Goal: Navigation & Orientation: Find specific page/section

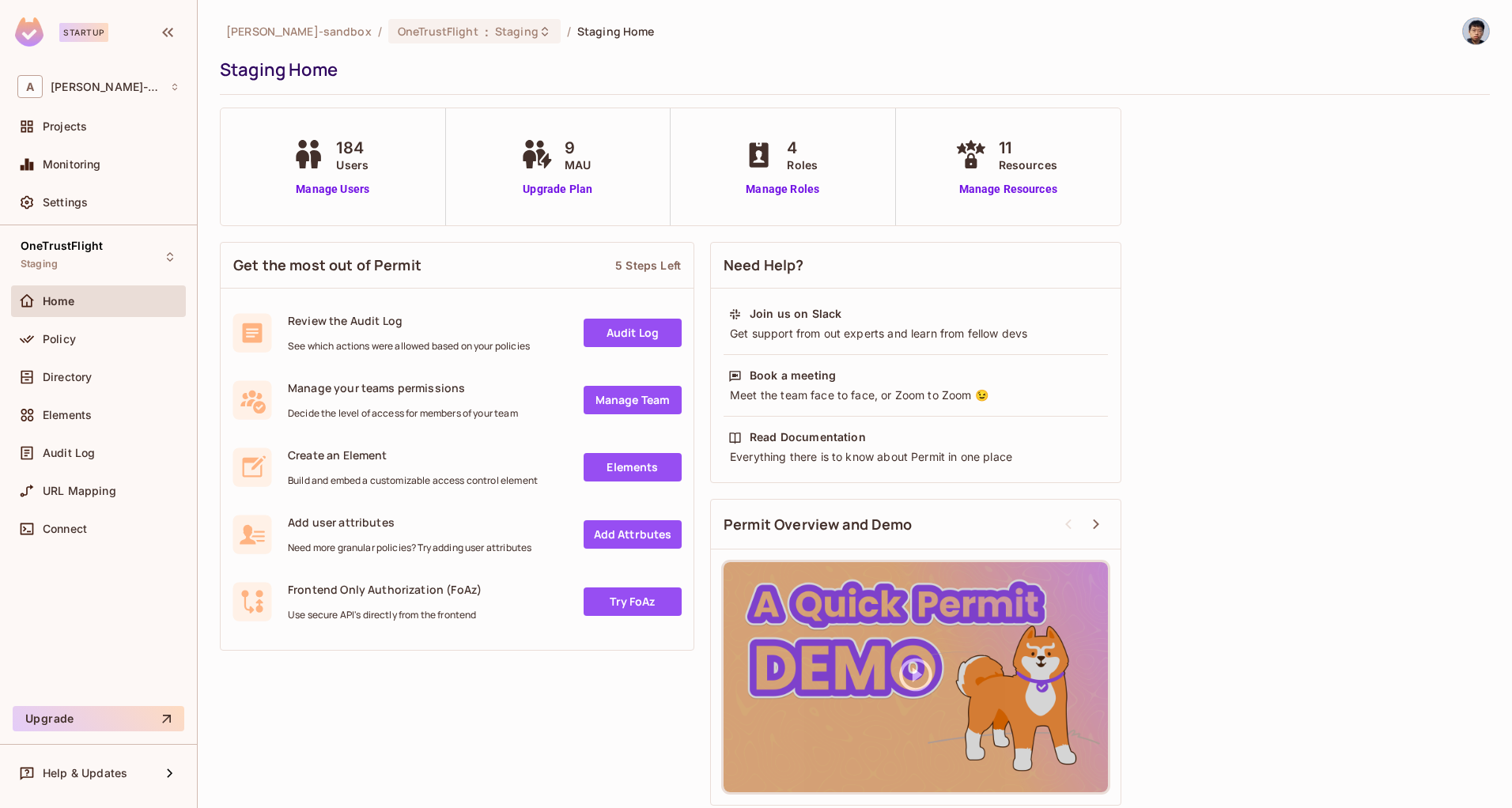
drag, startPoint x: 915, startPoint y: 37, endPoint x: 878, endPoint y: 53, distance: 40.3
click at [914, 39] on div "[PERSON_NAME]-sandbox / OneTrustFlight : Staging / Staging Home" at bounding box center [854, 31] width 1270 height 28
click at [123, 242] on div "OneTrustFlight Staging" at bounding box center [98, 256] width 175 height 44
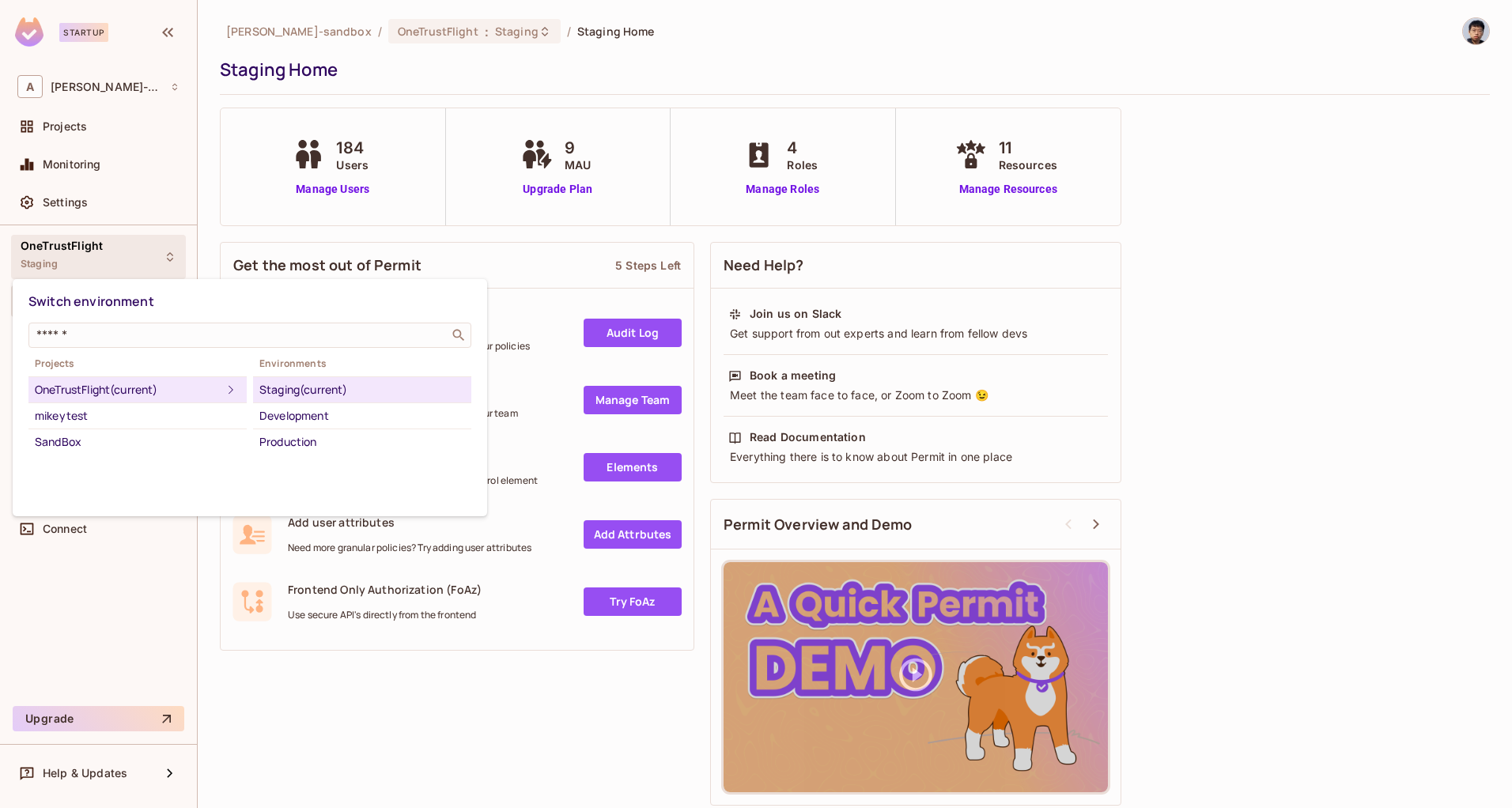
click at [119, 246] on div at bounding box center [756, 404] width 1512 height 808
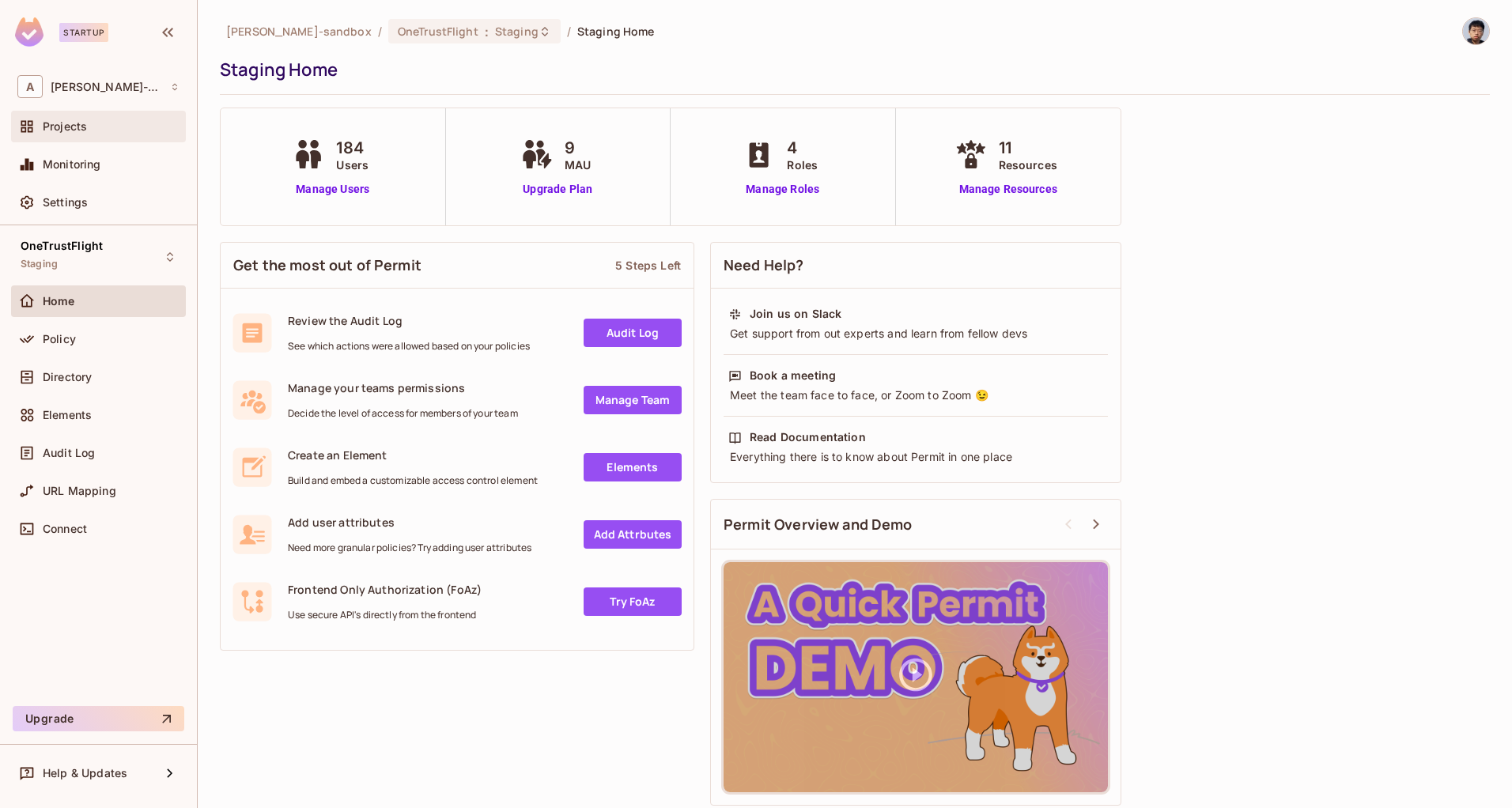
click at [77, 114] on div "Projects" at bounding box center [98, 127] width 175 height 31
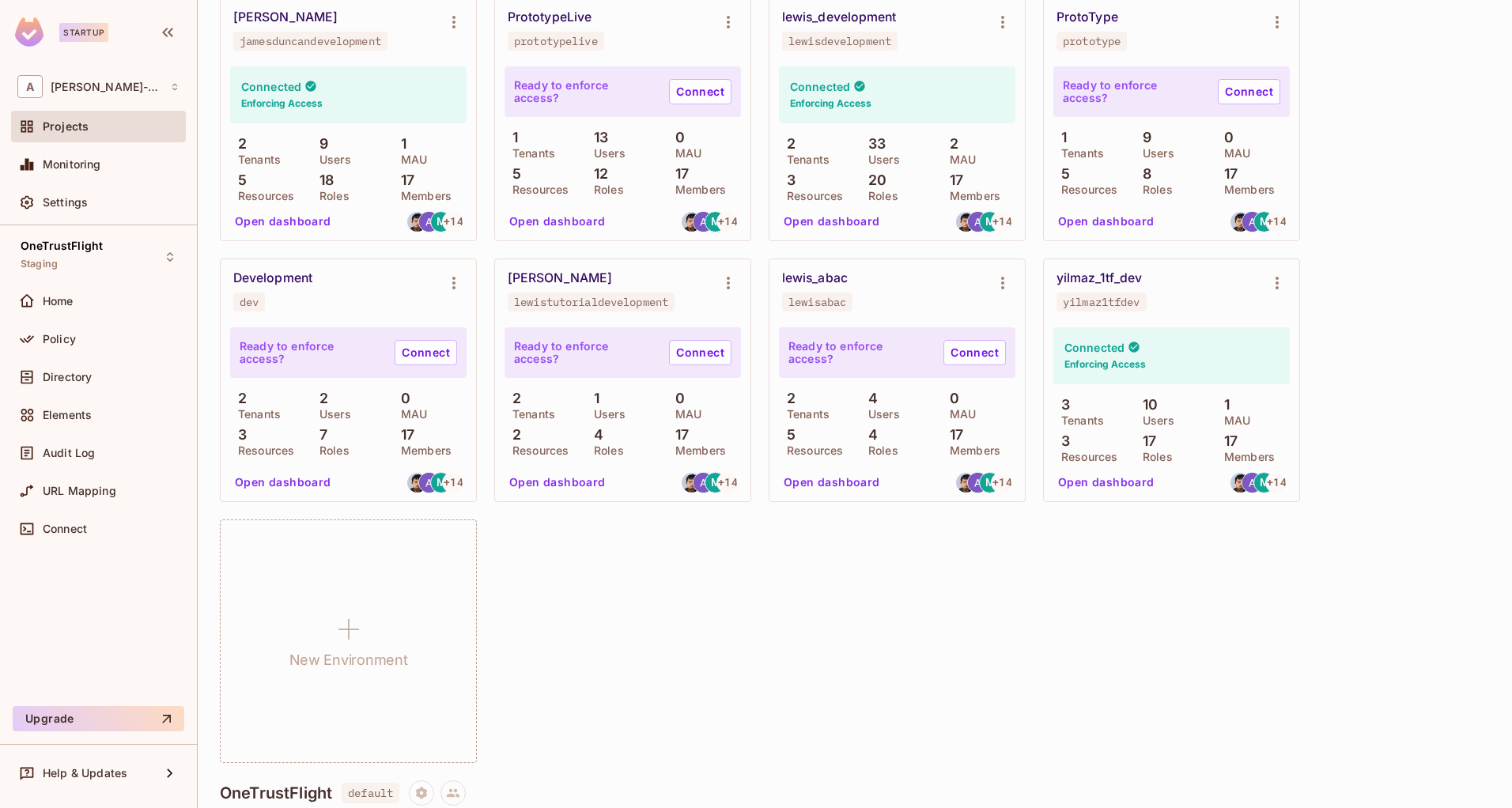
scroll to position [789, 0]
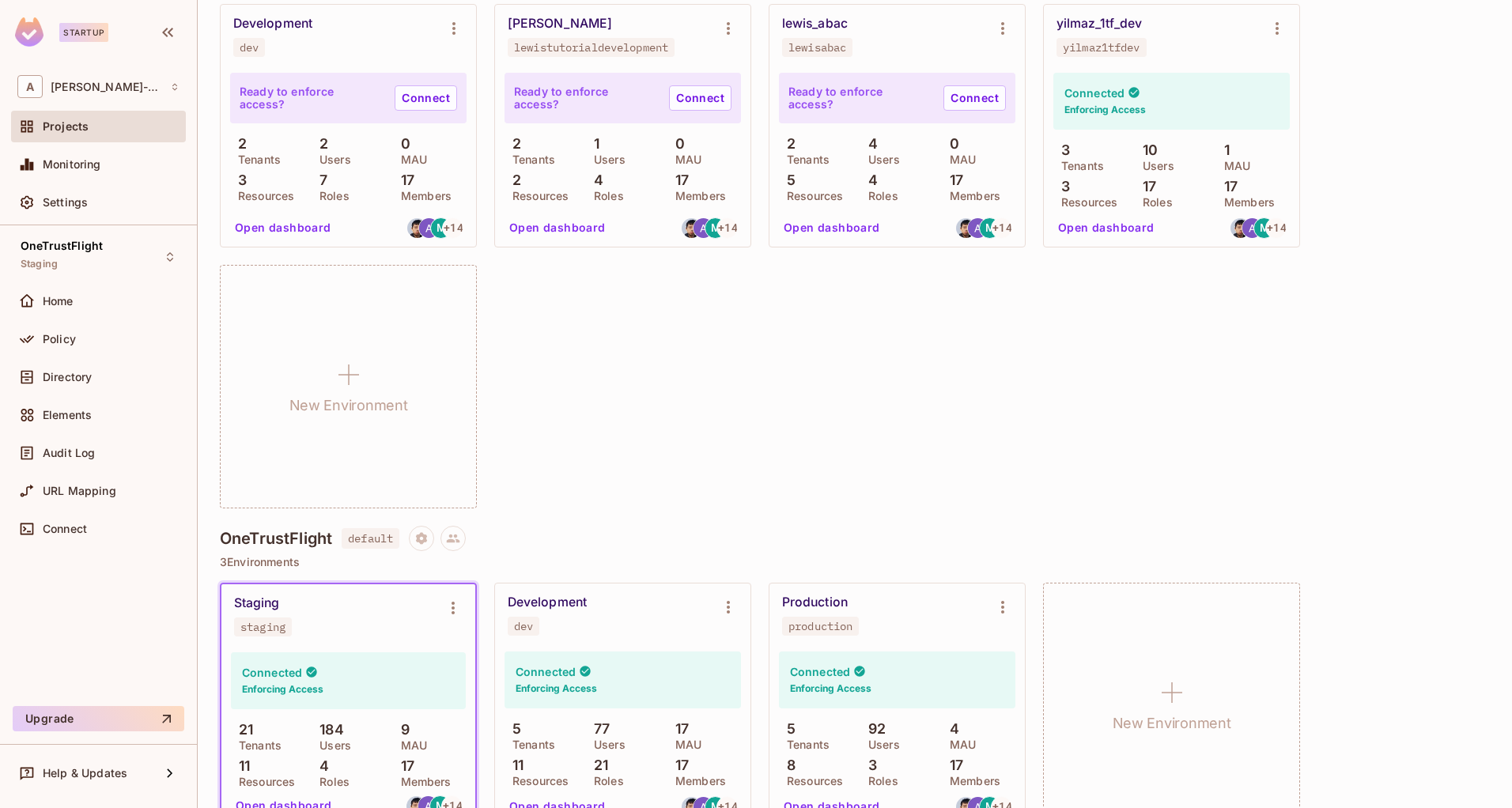
click at [670, 352] on div "[PERSON_NAME] jamesduncandevelopment Connected Enforcing Access 2 Tenants 9 Use…" at bounding box center [854, 125] width 1270 height 765
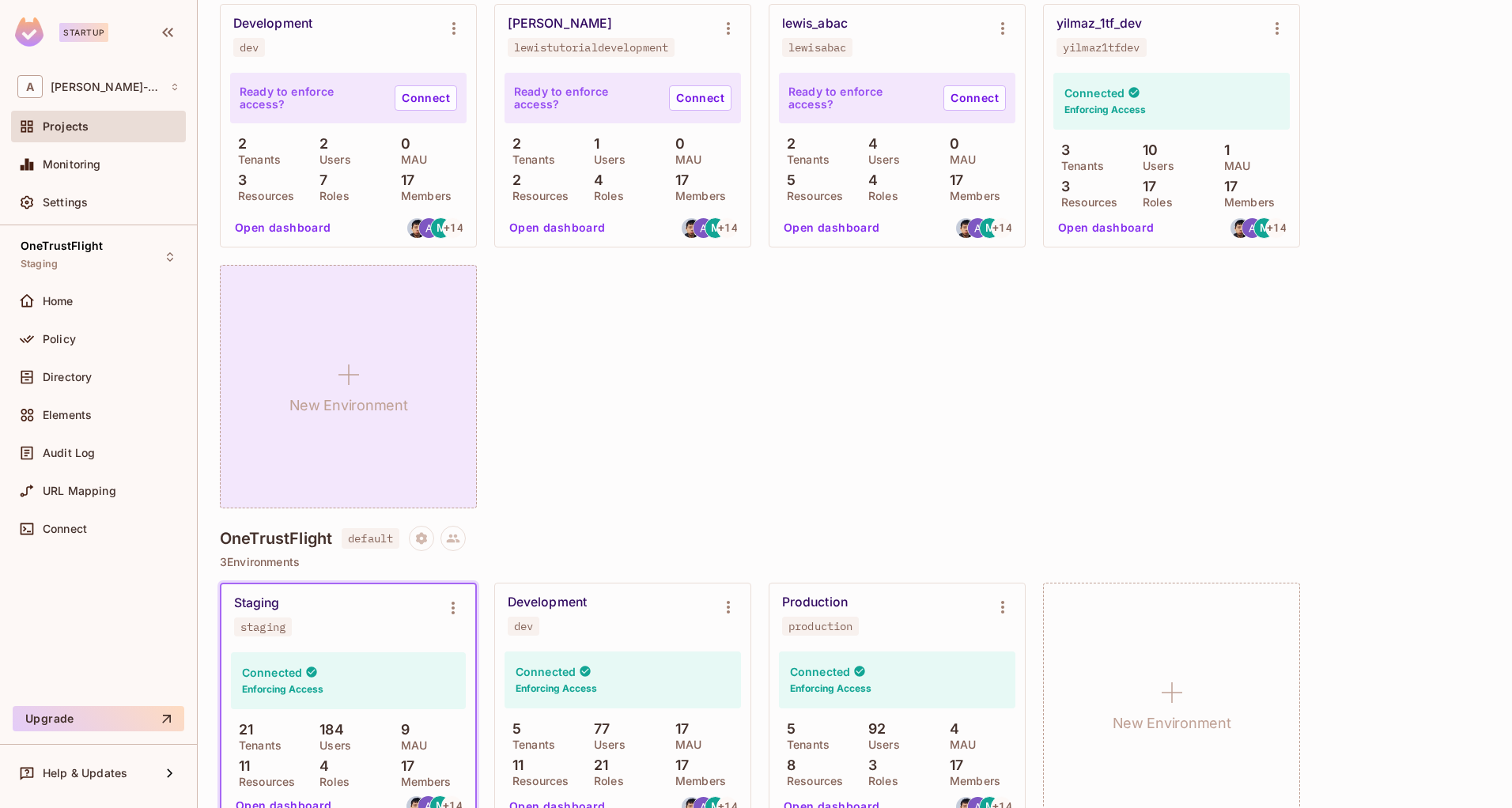
click at [351, 377] on icon at bounding box center [349, 375] width 38 height 38
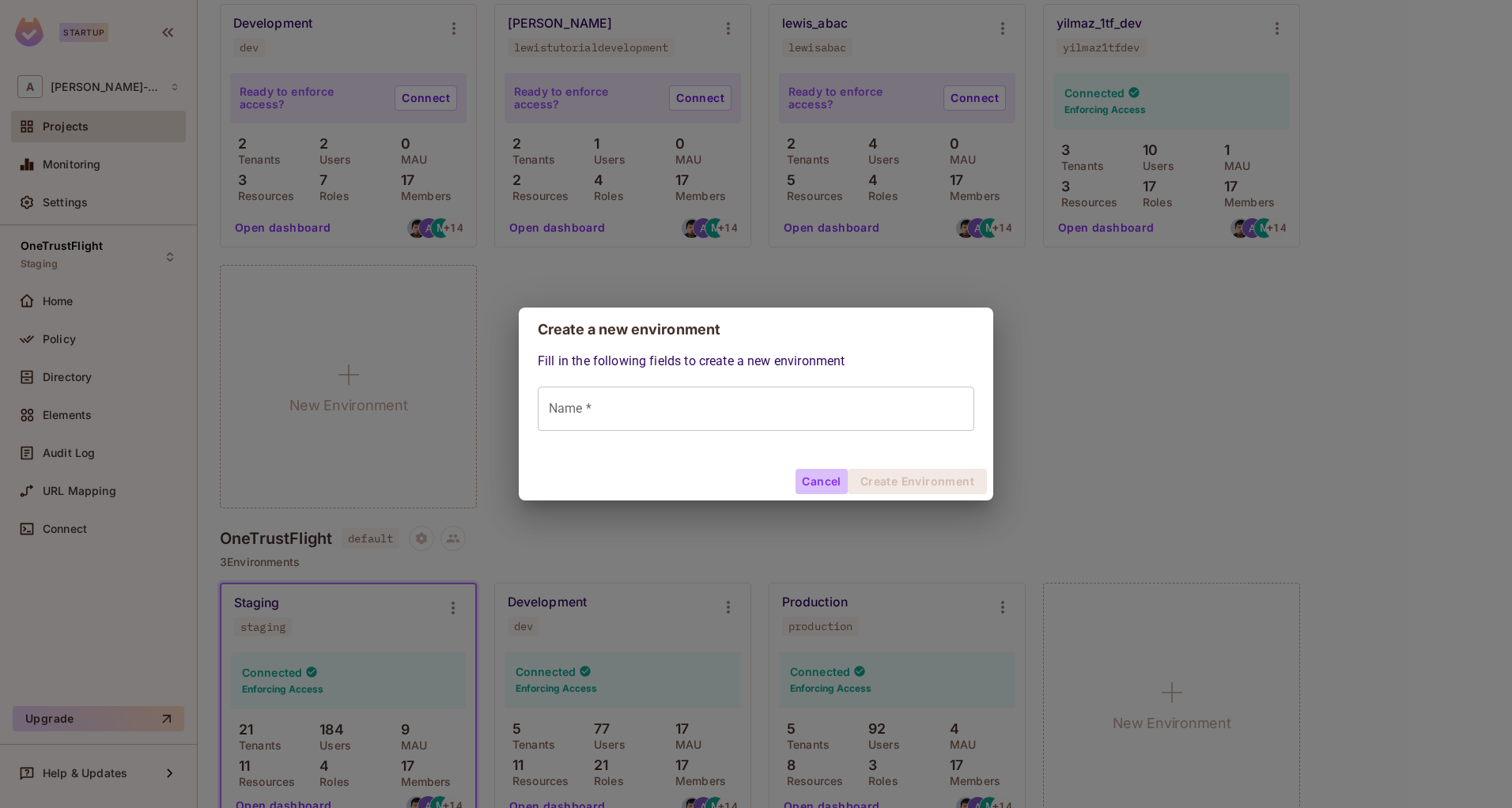
click at [824, 484] on button "Cancel" at bounding box center [821, 481] width 52 height 25
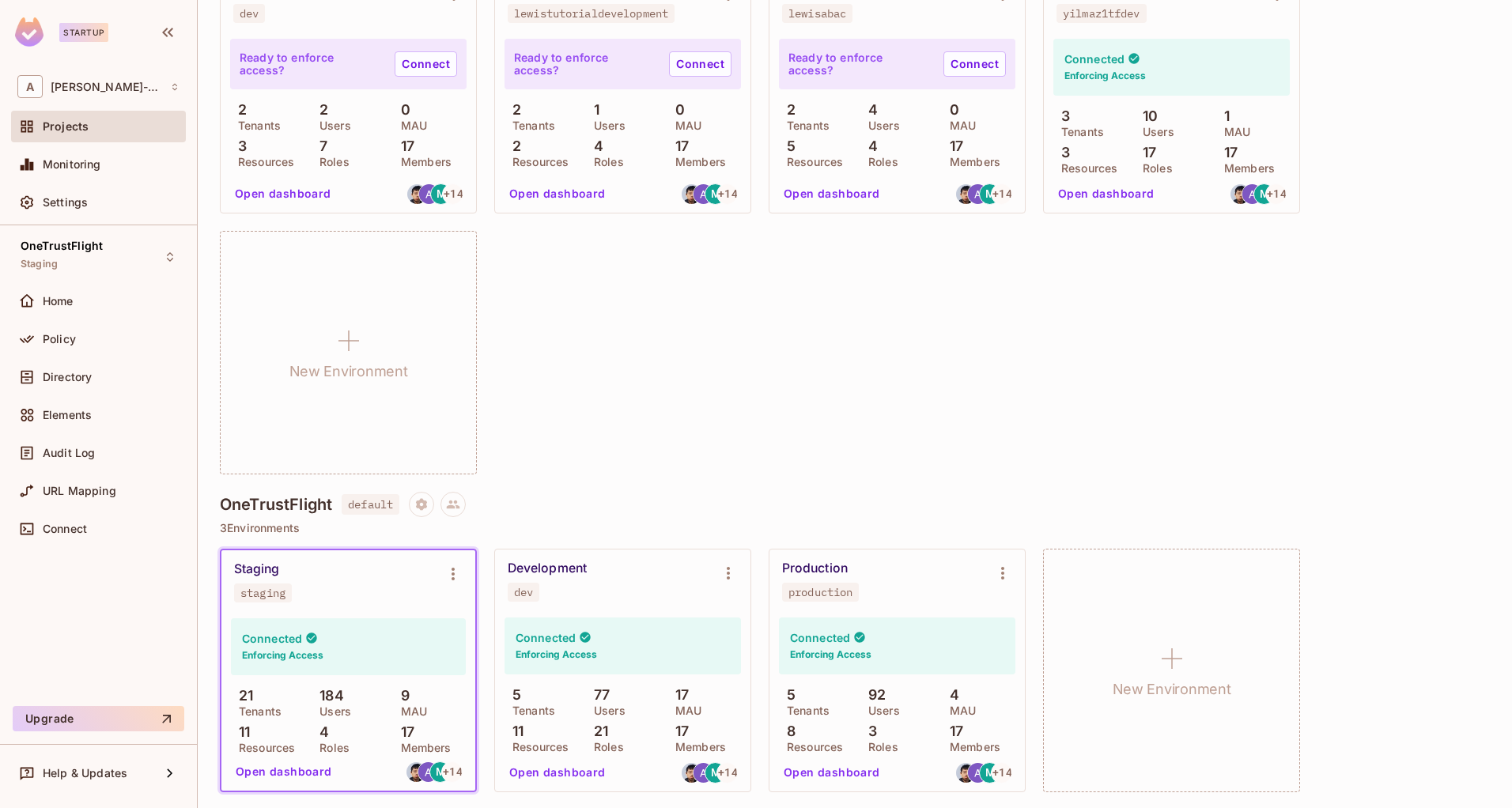
scroll to position [824, 0]
click at [660, 397] on div "[PERSON_NAME] jamesduncandevelopment Connected Enforcing Access 2 Tenants 9 Use…" at bounding box center [854, 90] width 1270 height 765
click at [657, 331] on div "[PERSON_NAME] jamesduncandevelopment Connected Enforcing Access 2 Tenants 9 Use…" at bounding box center [854, 90] width 1270 height 765
click at [654, 354] on div "[PERSON_NAME] jamesduncandevelopment Connected Enforcing Access 2 Tenants 9 Use…" at bounding box center [854, 90] width 1270 height 765
click at [636, 341] on div "[PERSON_NAME] jamesduncandevelopment Connected Enforcing Access 2 Tenants 9 Use…" at bounding box center [854, 90] width 1270 height 765
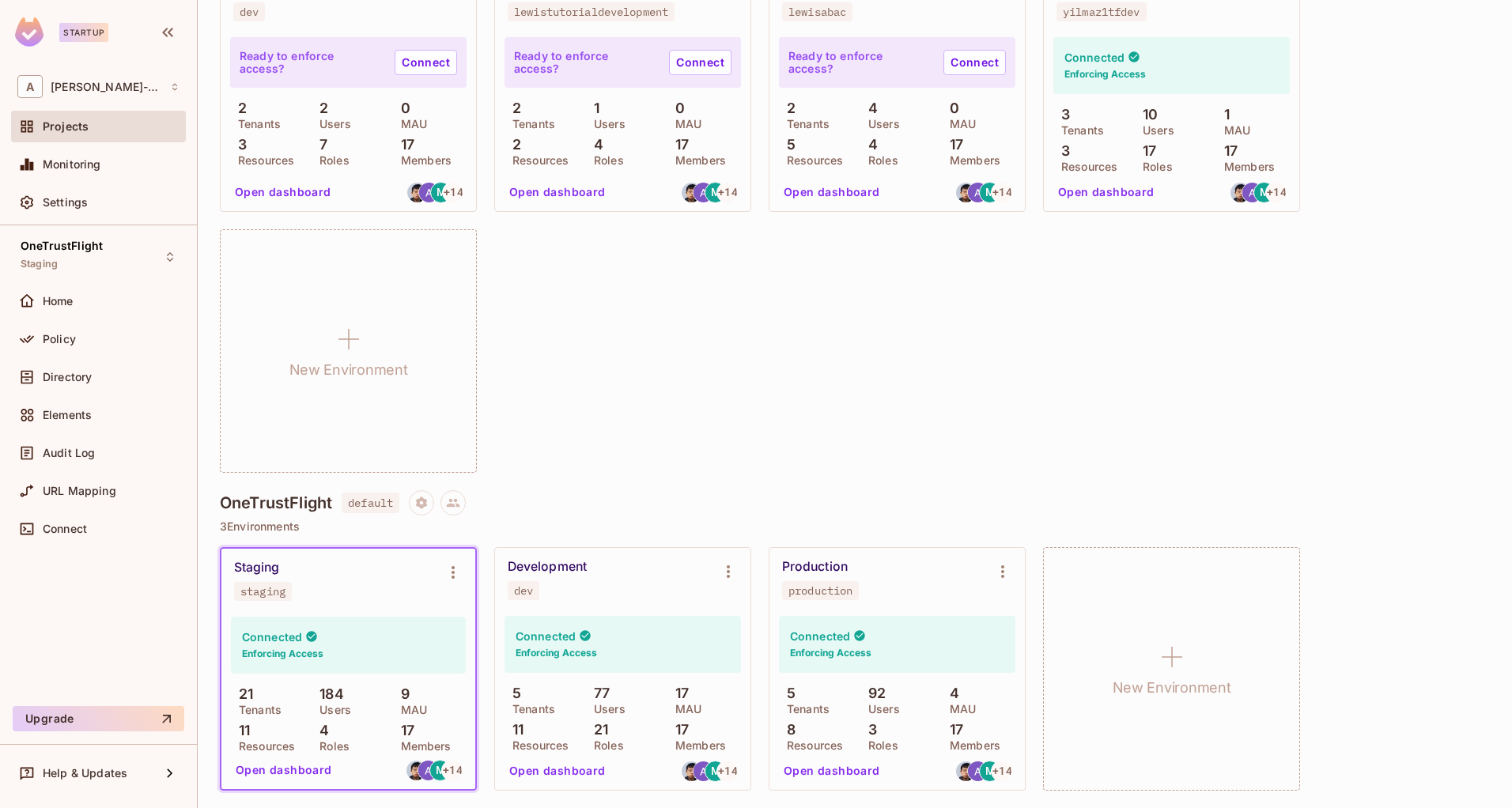
drag, startPoint x: 612, startPoint y: 386, endPoint x: 620, endPoint y: 349, distance: 37.9
click at [612, 385] on div "[PERSON_NAME] jamesduncandevelopment Connected Enforcing Access 2 Tenants 9 Use…" at bounding box center [854, 90] width 1270 height 765
click at [626, 304] on div "[PERSON_NAME] jamesduncandevelopment Connected Enforcing Access 2 Tenants 9 Use…" at bounding box center [854, 90] width 1270 height 765
click at [615, 324] on div "[PERSON_NAME] jamesduncandevelopment Connected Enforcing Access 2 Tenants 9 Use…" at bounding box center [854, 90] width 1270 height 765
